Goal: Task Accomplishment & Management: Use online tool/utility

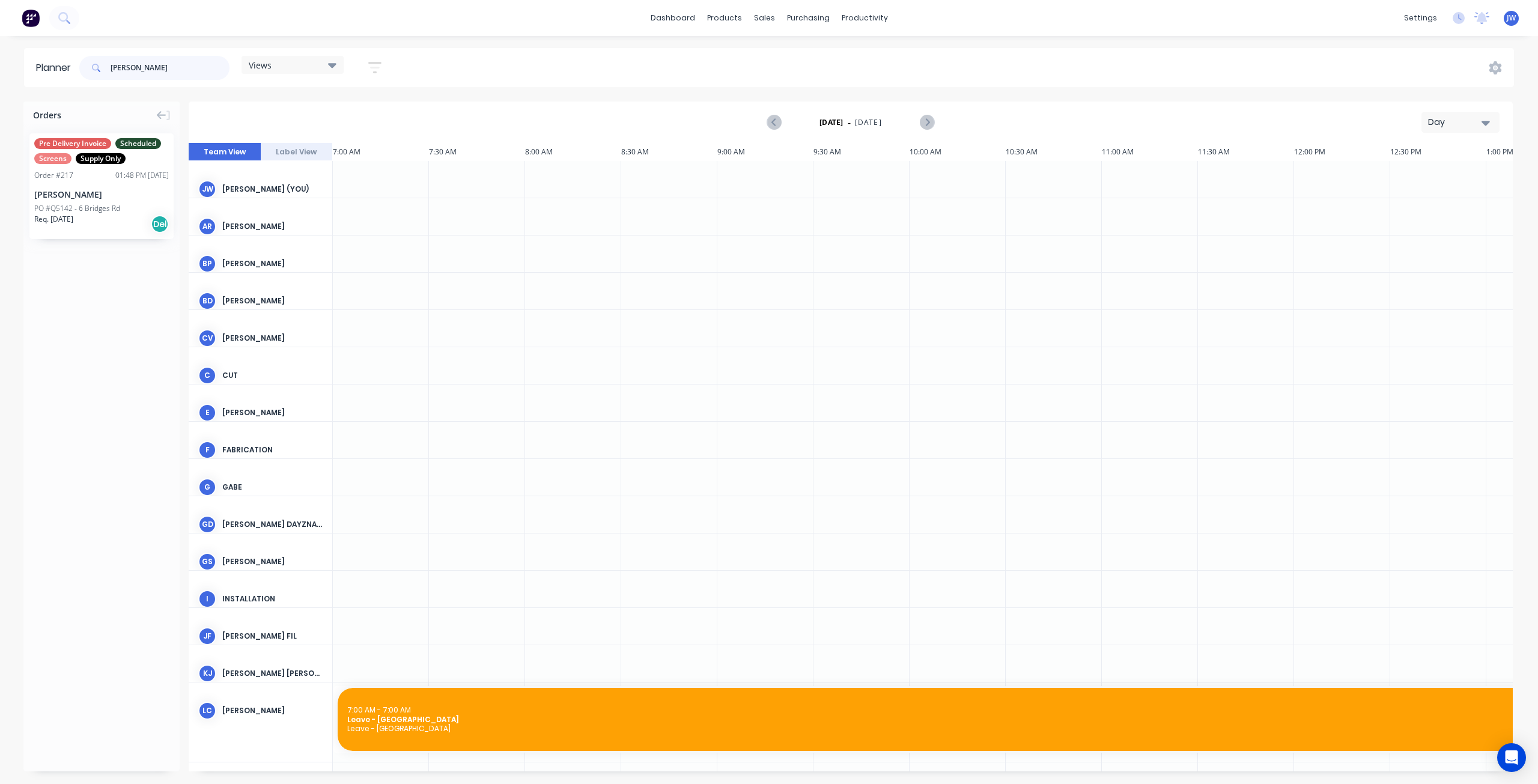
drag, startPoint x: 0, startPoint y: 0, endPoint x: 157, endPoint y: 70, distance: 171.9
click at [157, 70] on input "[PERSON_NAME]" at bounding box center [170, 68] width 119 height 24
drag, startPoint x: 142, startPoint y: 61, endPoint x: 83, endPoint y: 64, distance: 59.1
click at [83, 64] on div "[PERSON_NAME]" at bounding box center [155, 68] width 150 height 24
type input "axis"
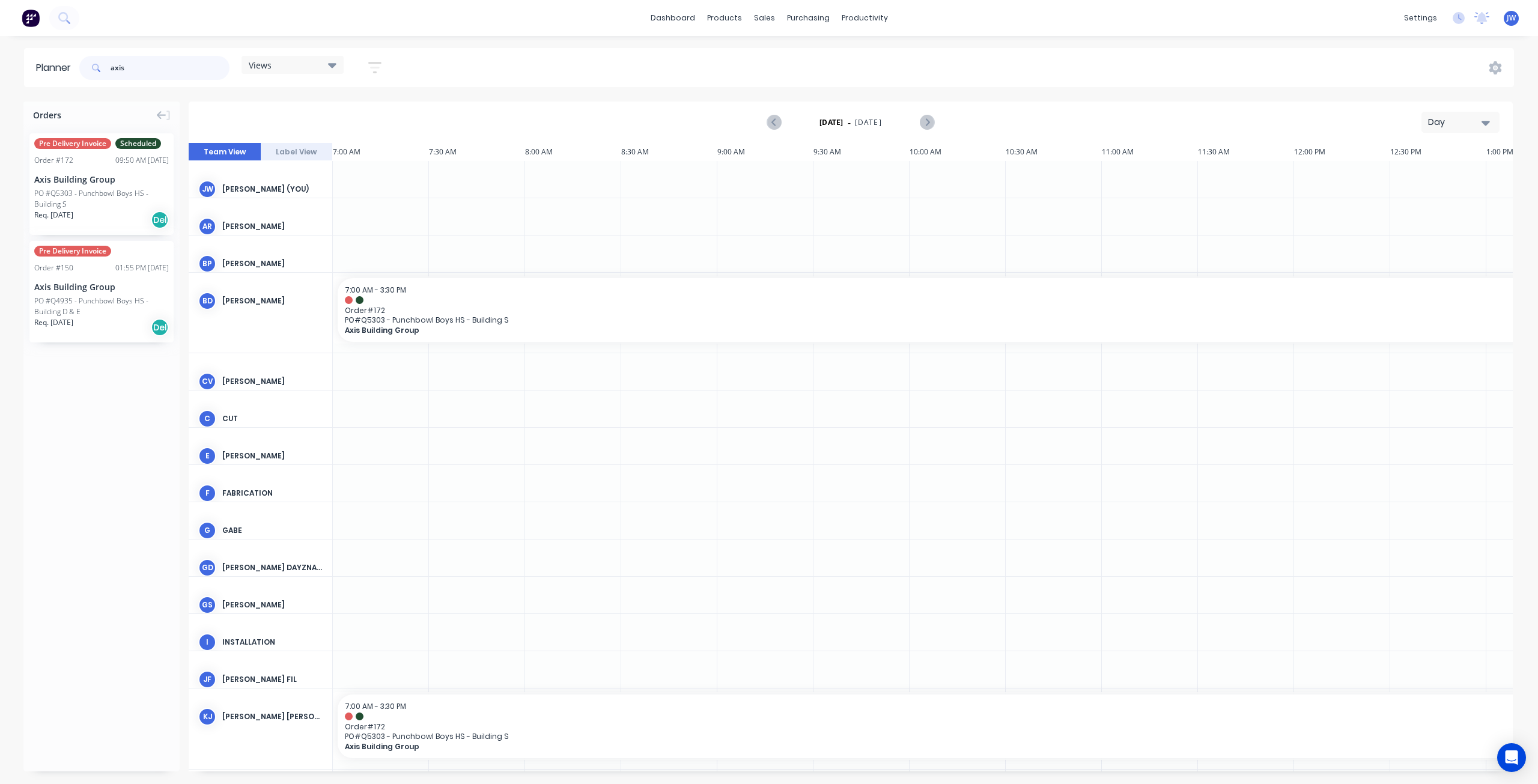
drag, startPoint x: 169, startPoint y: 71, endPoint x: 102, endPoint y: 71, distance: 67.0
click at [103, 71] on div "axis" at bounding box center [155, 68] width 150 height 24
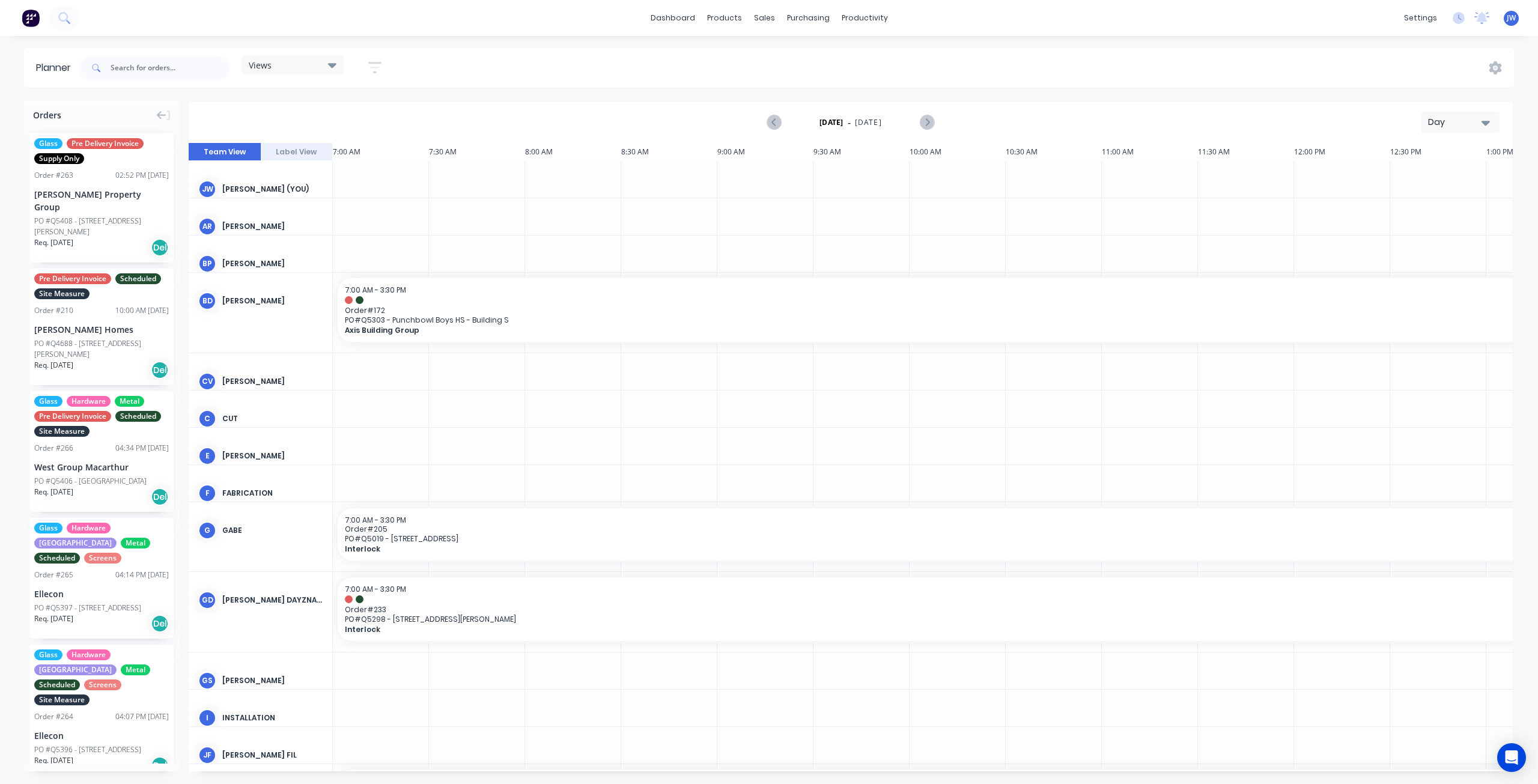
click at [326, 64] on div "Views" at bounding box center [292, 65] width 88 height 11
click at [273, 226] on button "Site" at bounding box center [314, 226] width 128 height 14
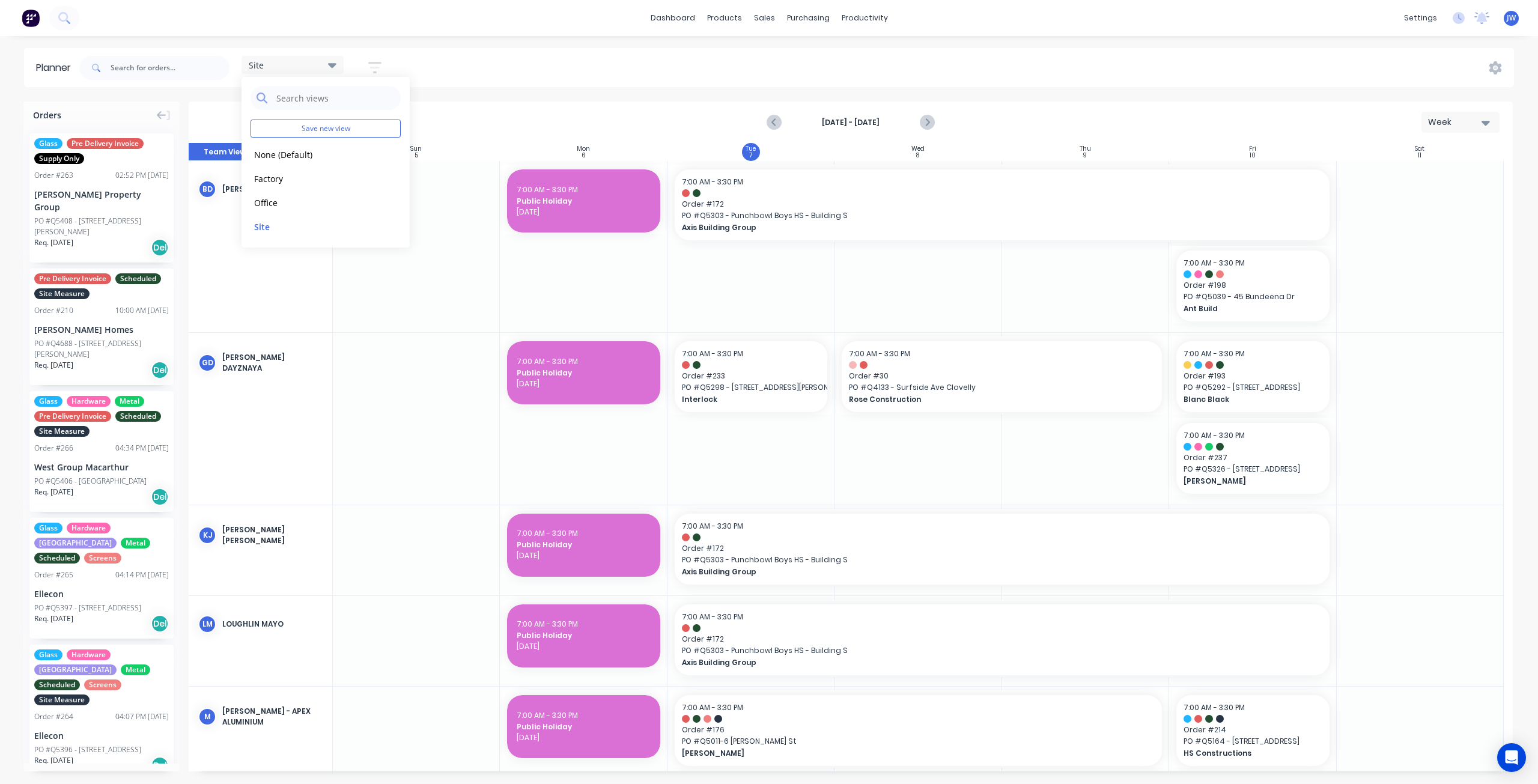
click at [1409, 209] on div at bounding box center [1421, 247] width 167 height 171
click at [1411, 209] on div at bounding box center [1421, 247] width 167 height 171
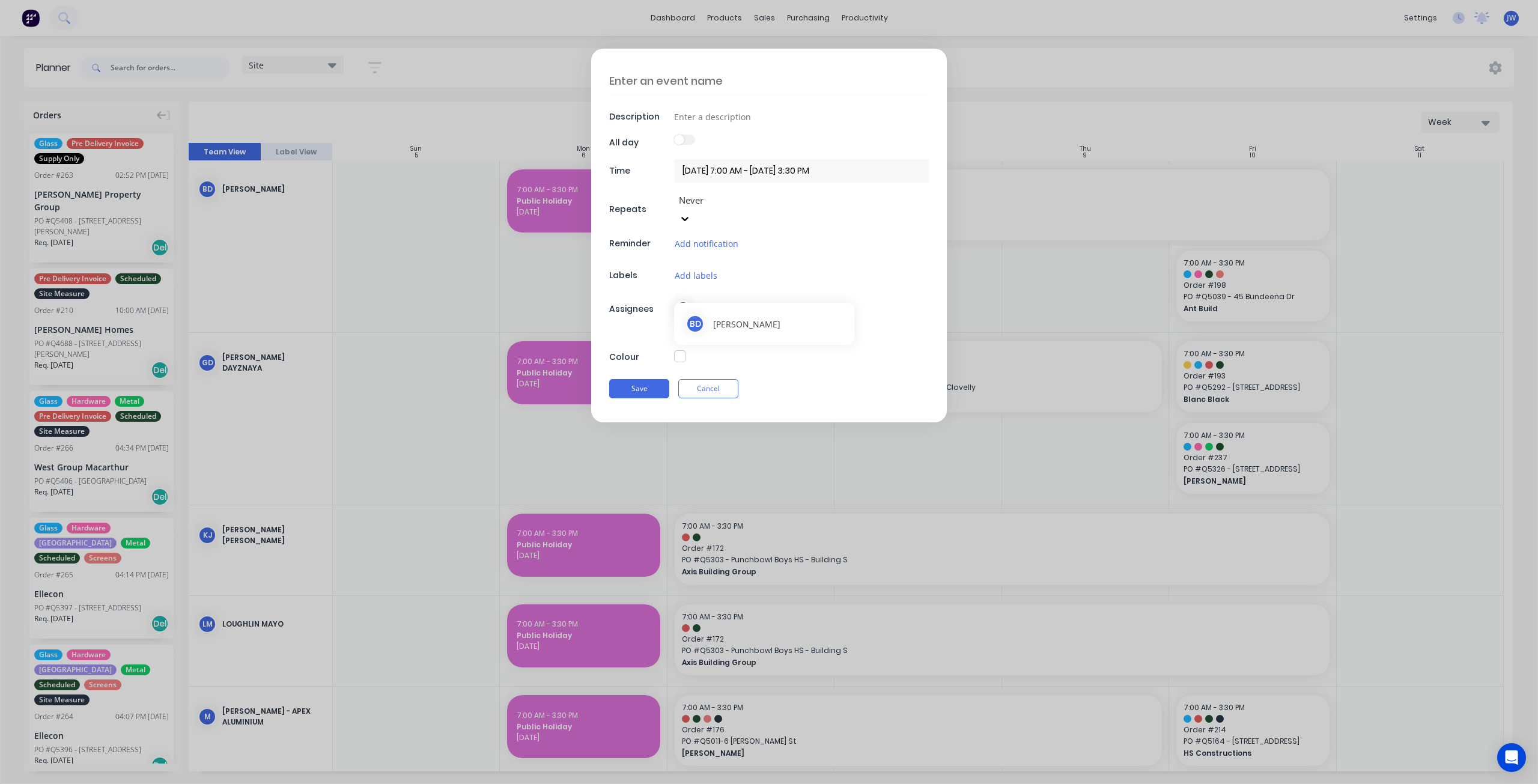
type textarea "x"
click at [690, 80] on textarea at bounding box center [769, 81] width 320 height 28
type textarea "u"
type textarea "x"
type textarea "un"
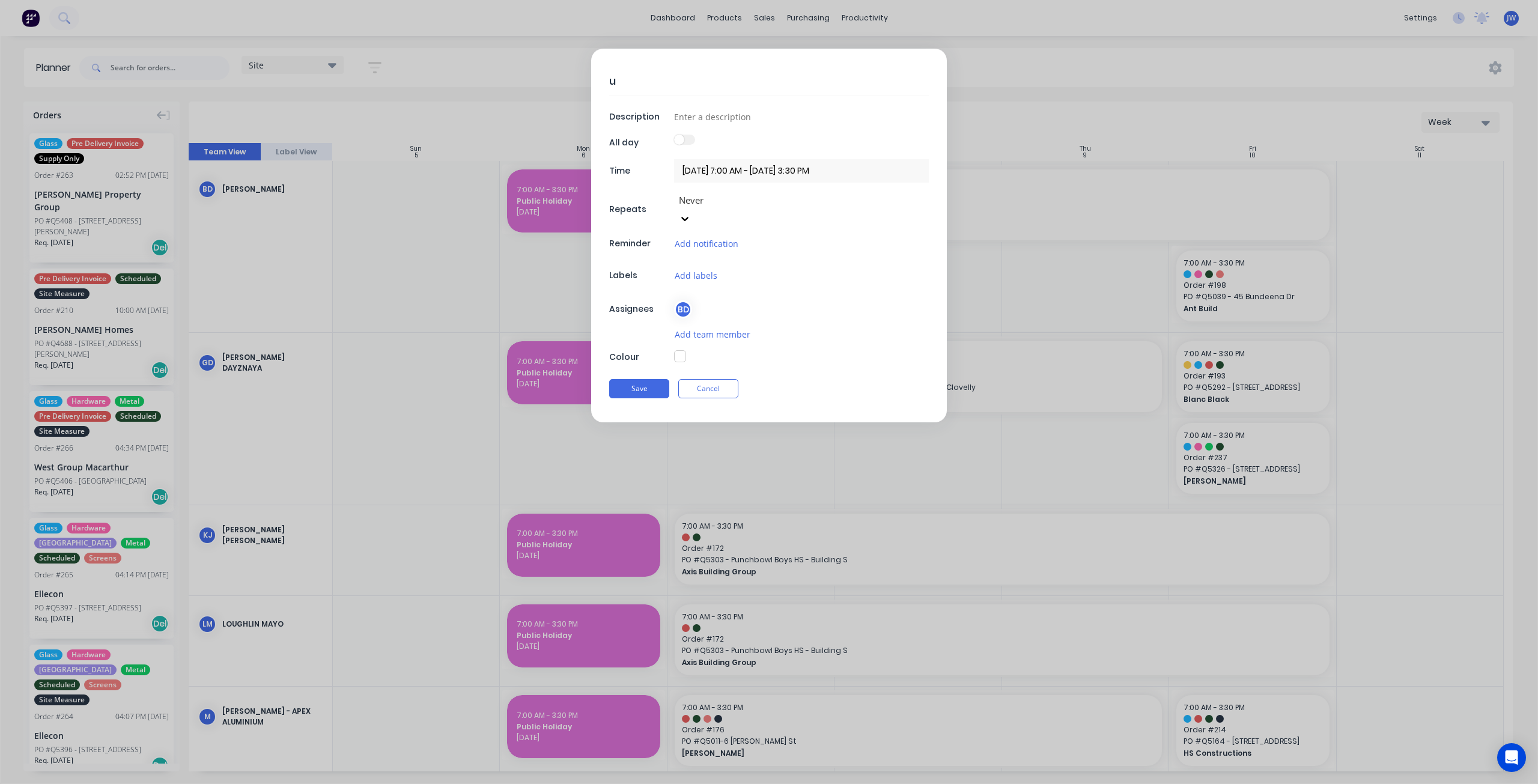
type textarea "x"
type textarea "una"
type textarea "x"
type textarea "unab"
type textarea "x"
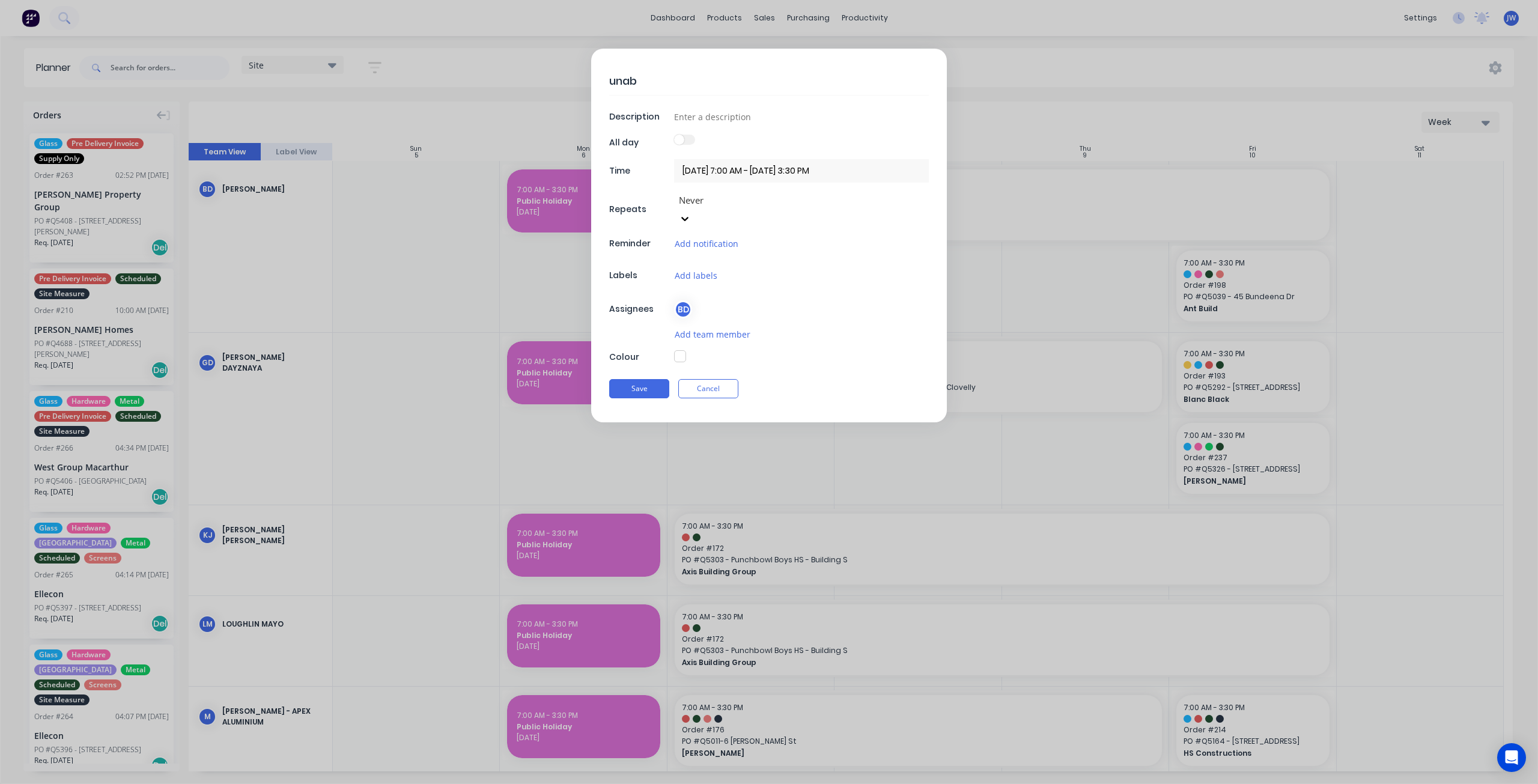
type textarea "unabl"
type textarea "x"
type textarea "unable"
type textarea "x"
type textarea "unable"
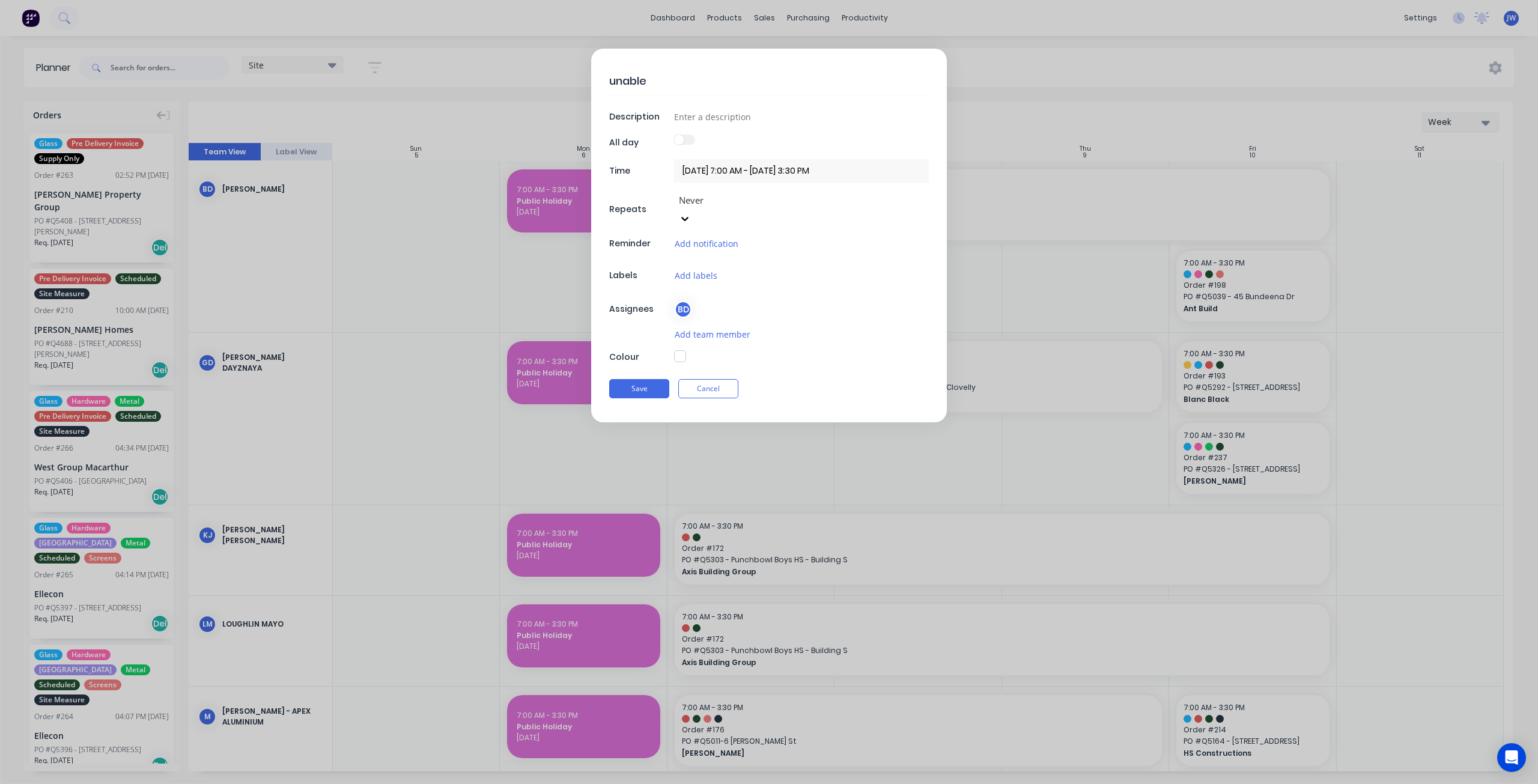
type textarea "x"
type textarea "unable t"
type textarea "x"
type textarea "unable to"
type textarea "x"
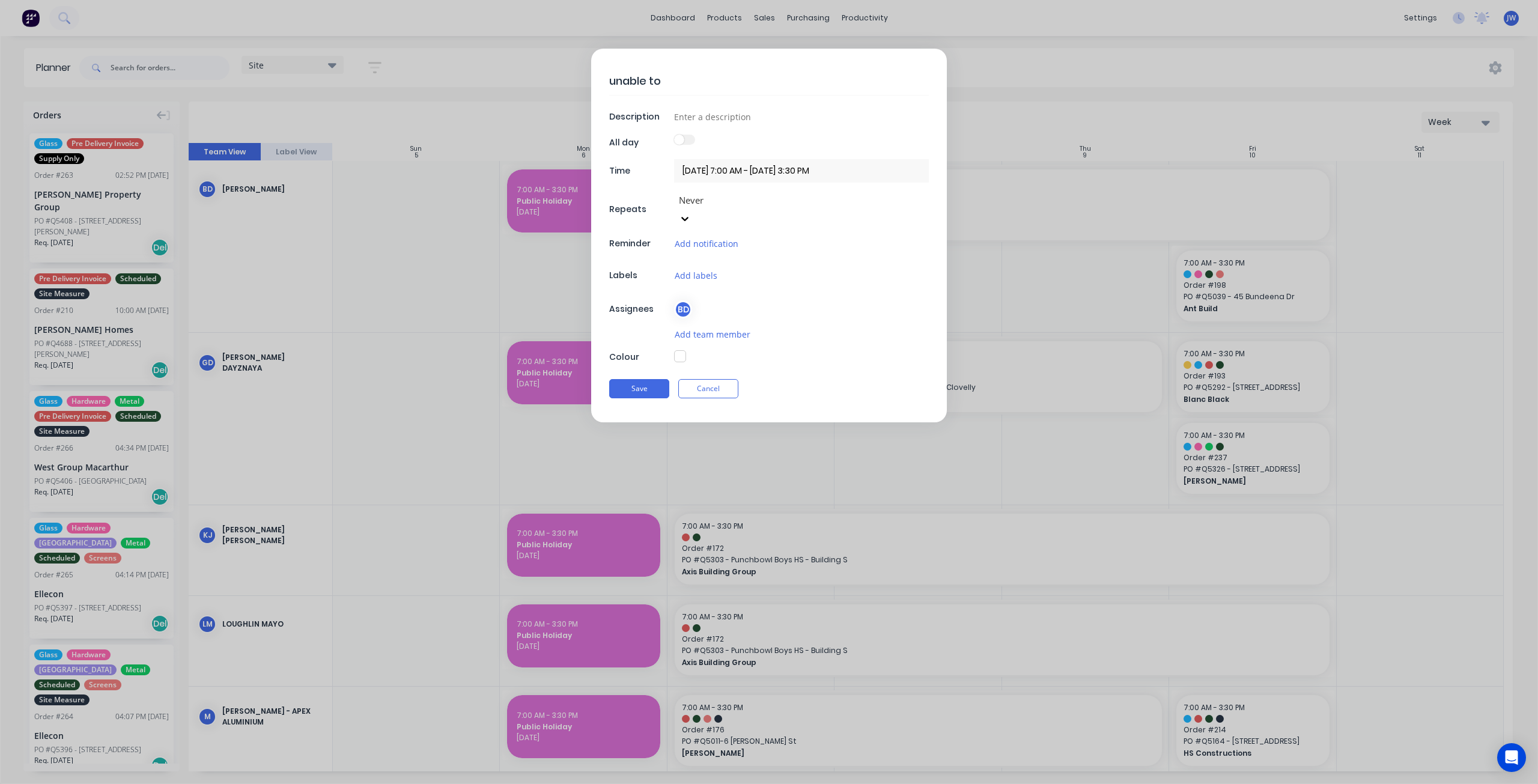
type textarea "unable to"
type textarea "x"
type textarea "unable to w"
type textarea "x"
type textarea "unable to wo"
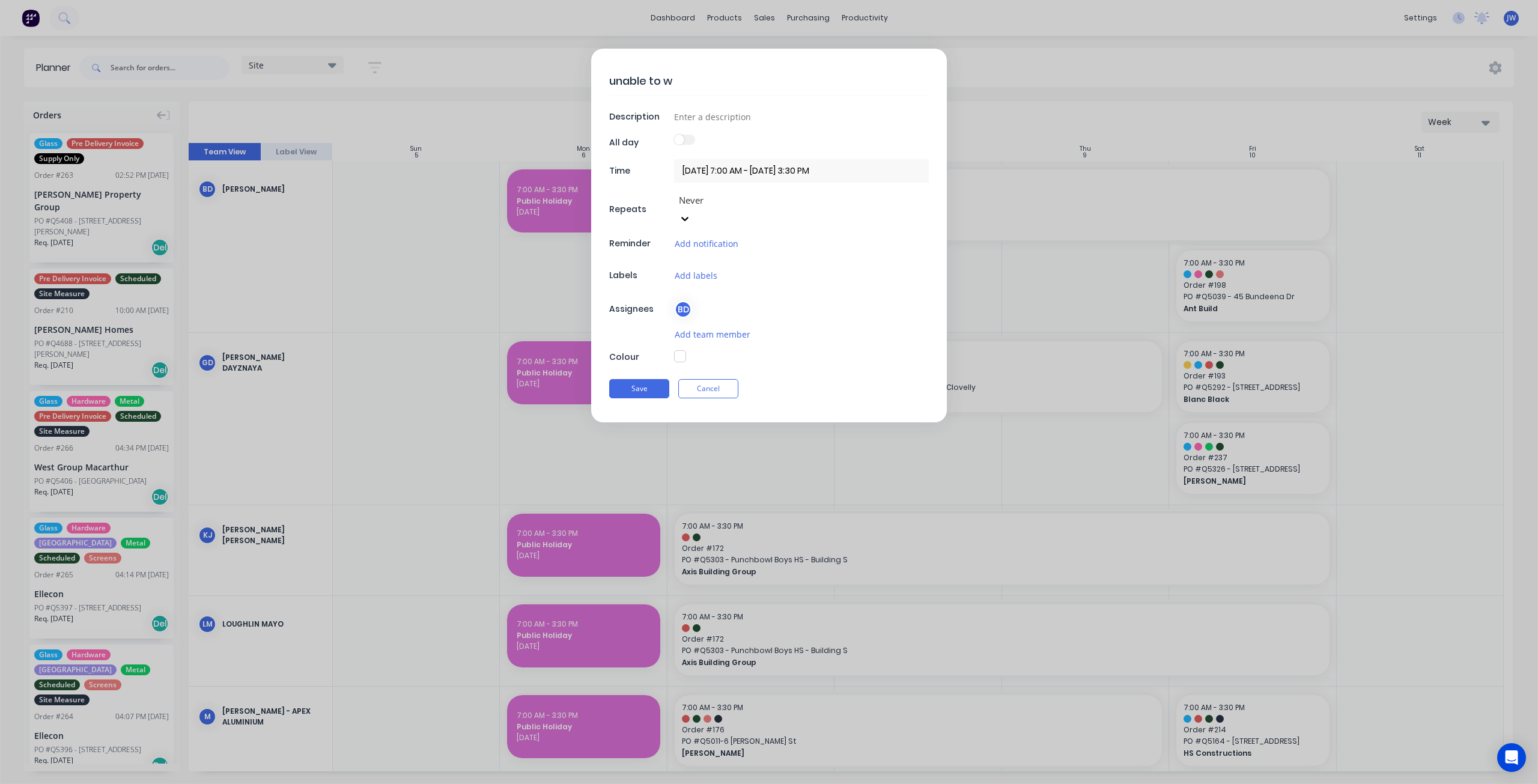
type textarea "x"
type textarea "unable to wor"
type textarea "x"
type textarea "unable to work"
type textarea "x"
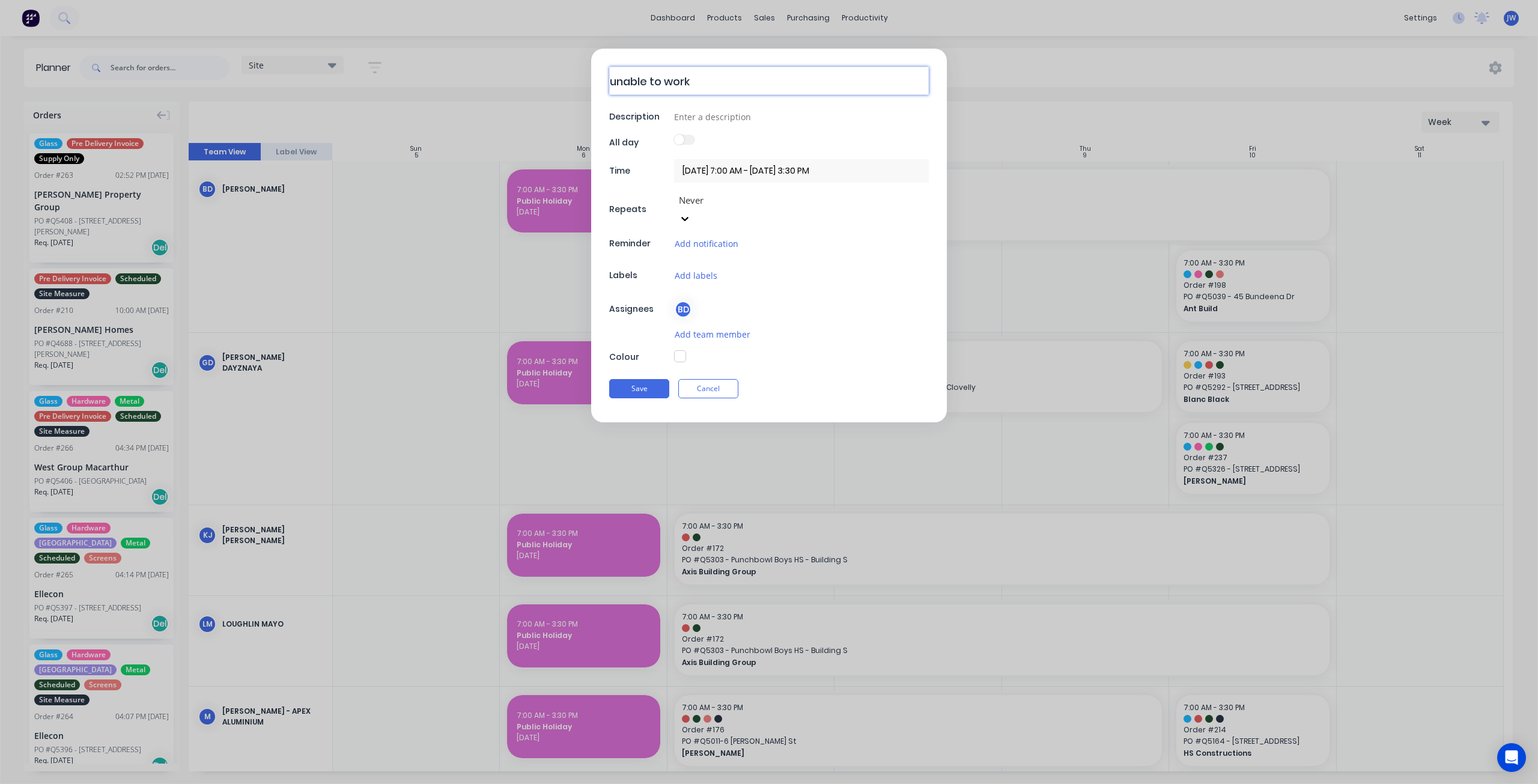
type textarea "unable to work"
click at [681, 350] on button "button" at bounding box center [680, 356] width 12 height 12
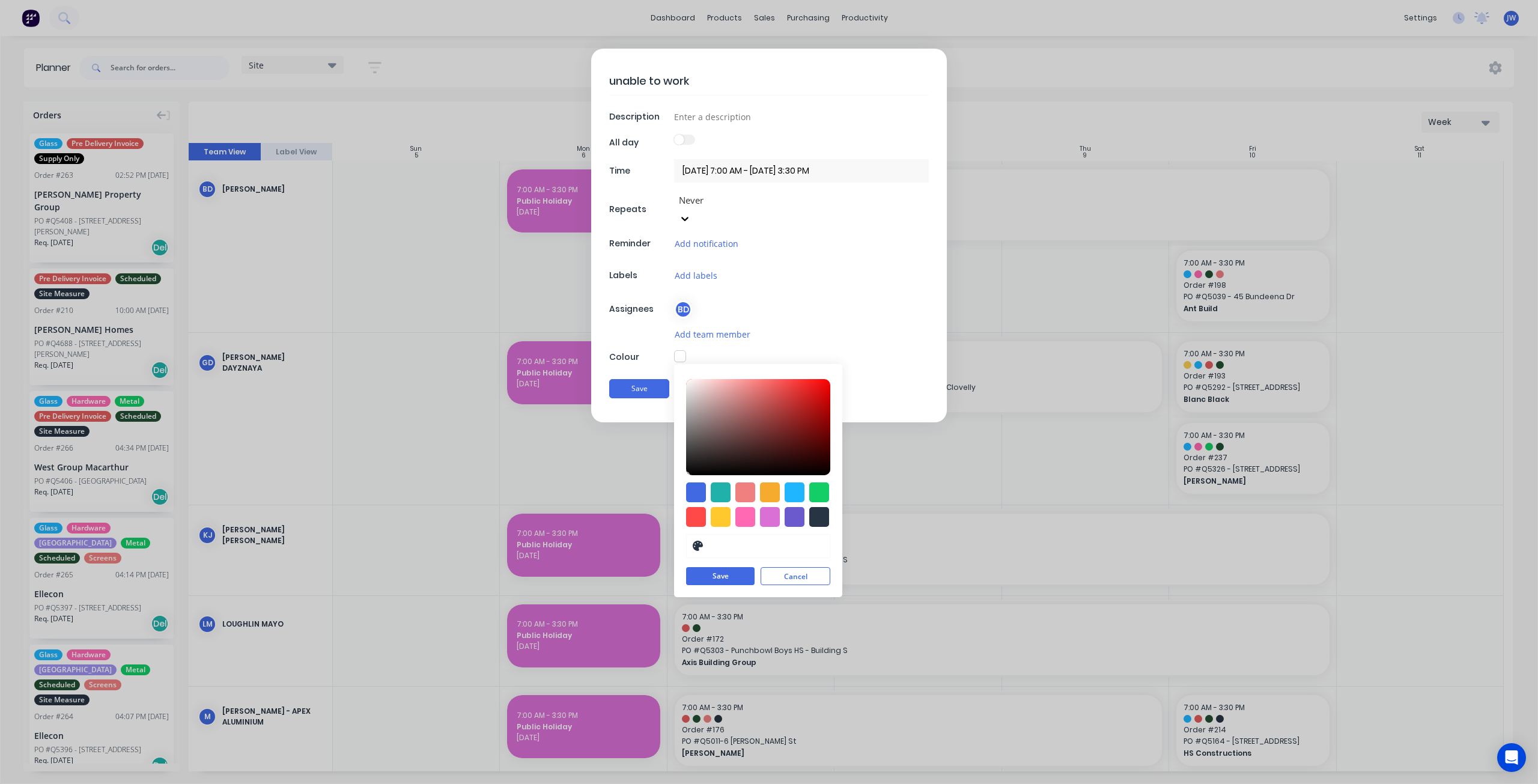
type textarea "x"
click at [772, 482] on div at bounding box center [770, 492] width 20 height 20
type input "#F6AB2F"
click at [730, 567] on button "Save" at bounding box center [720, 576] width 68 height 18
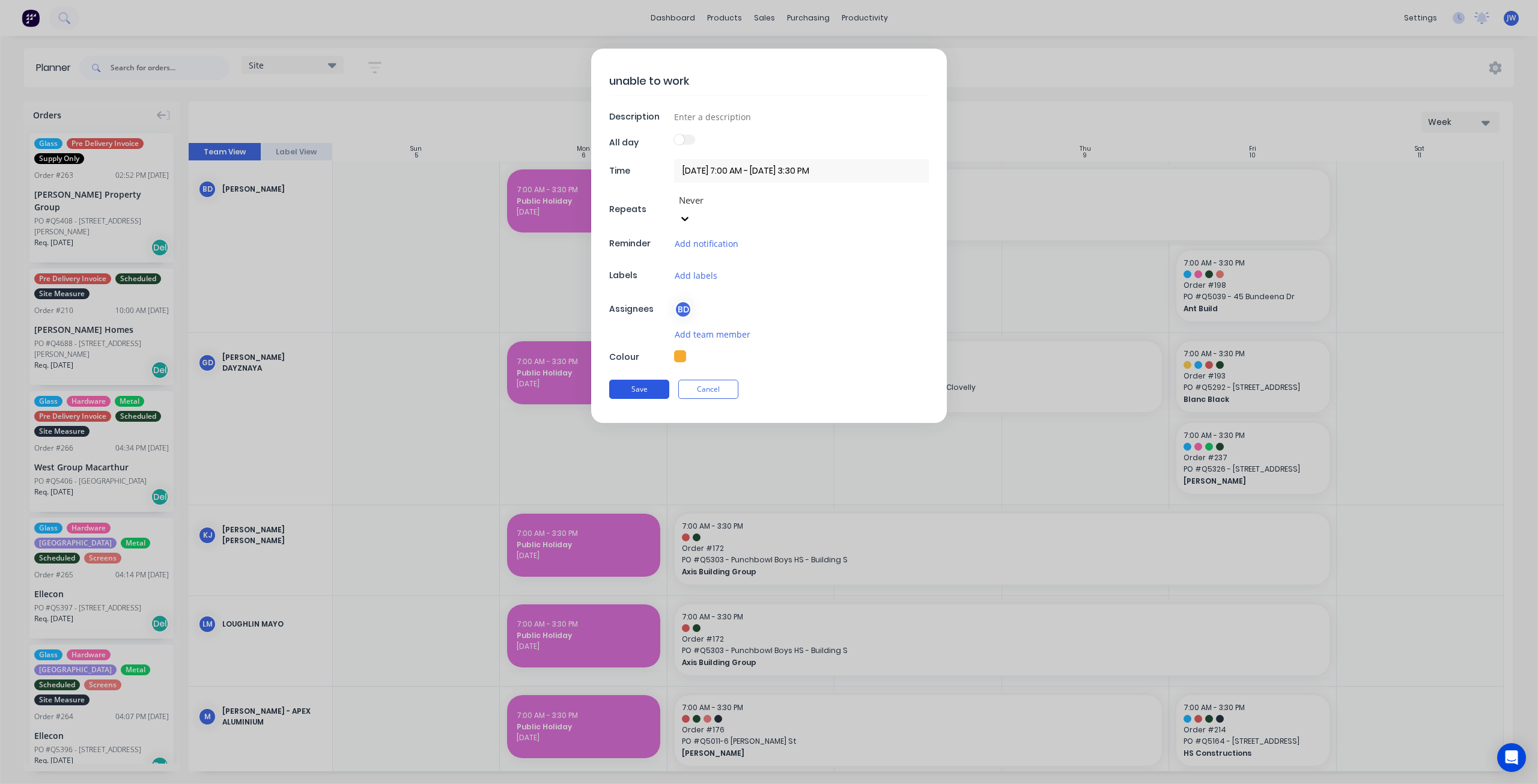
click at [647, 379] on button "Save" at bounding box center [639, 389] width 60 height 19
type textarea "x"
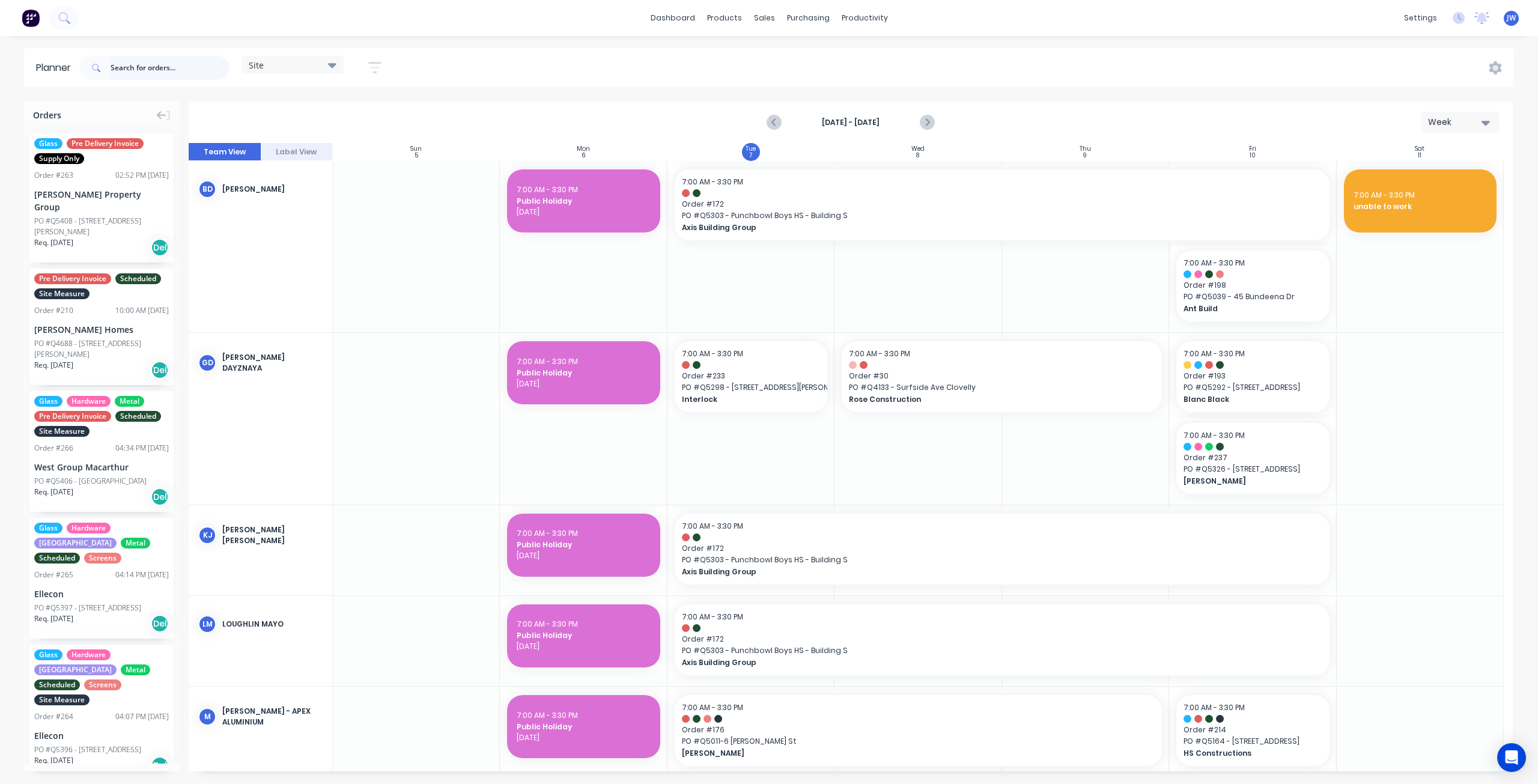
click at [176, 68] on input "text" at bounding box center [170, 68] width 119 height 24
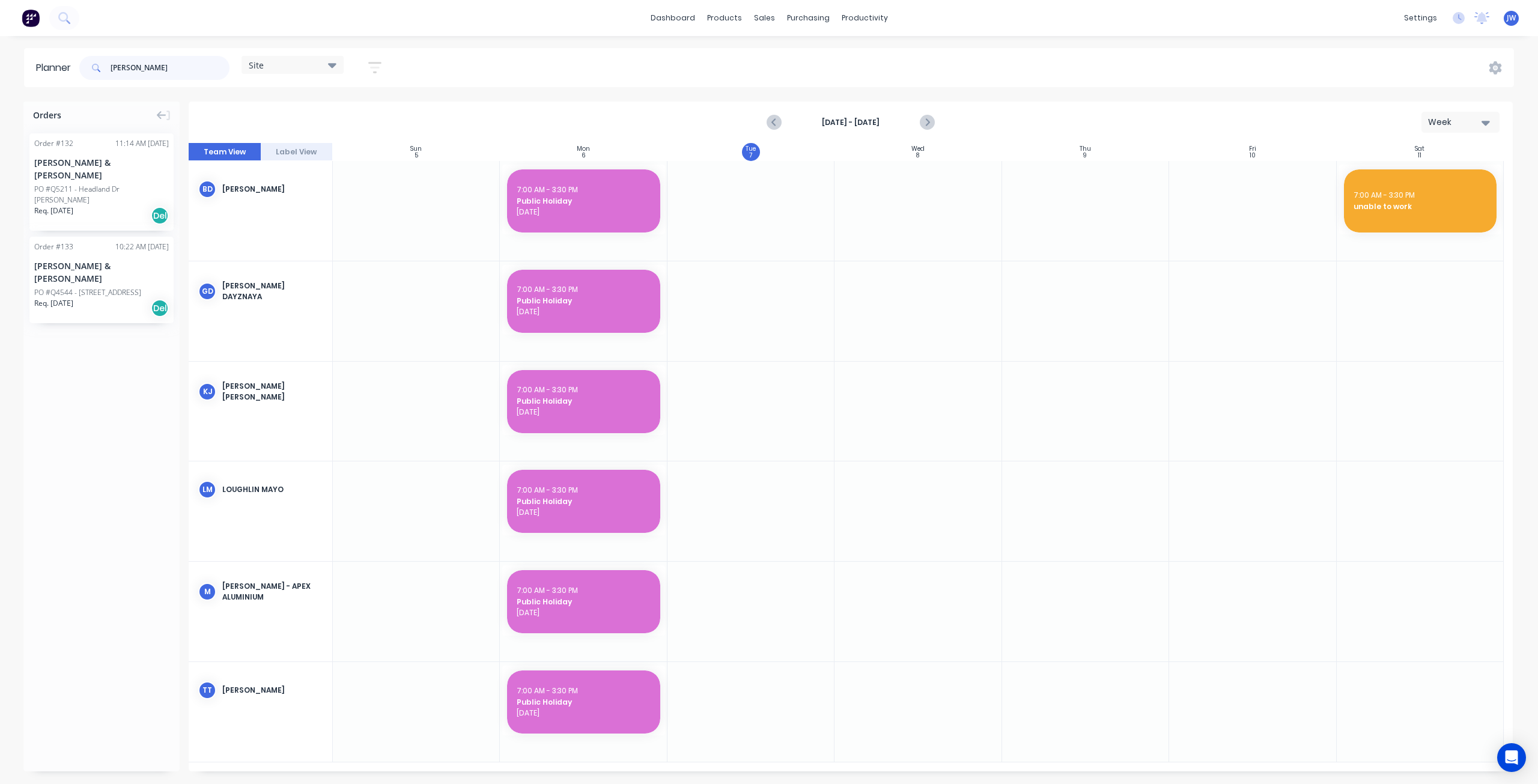
type input "[PERSON_NAME]"
